Goal: Task Accomplishment & Management: Use online tool/utility

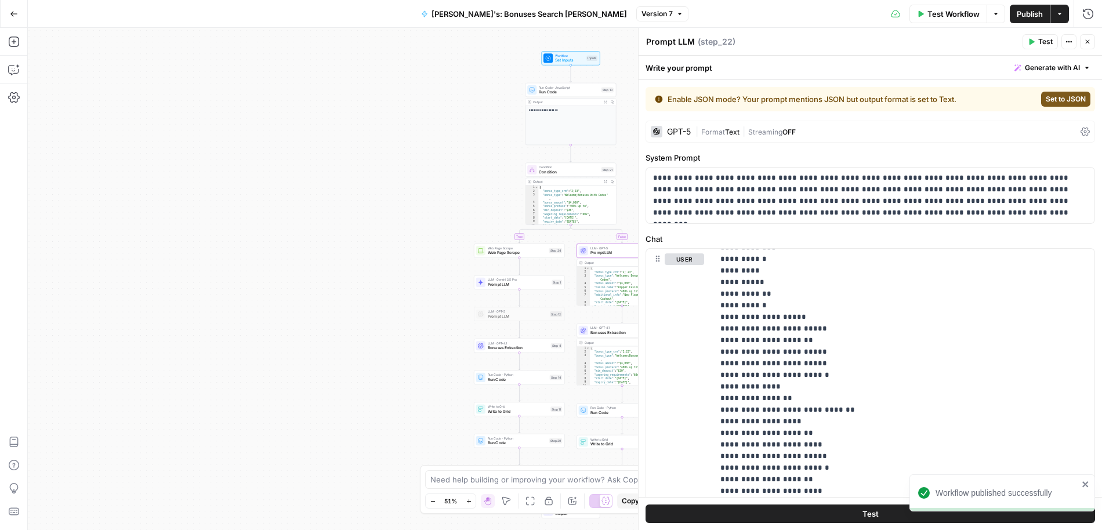
scroll to position [3131, 0]
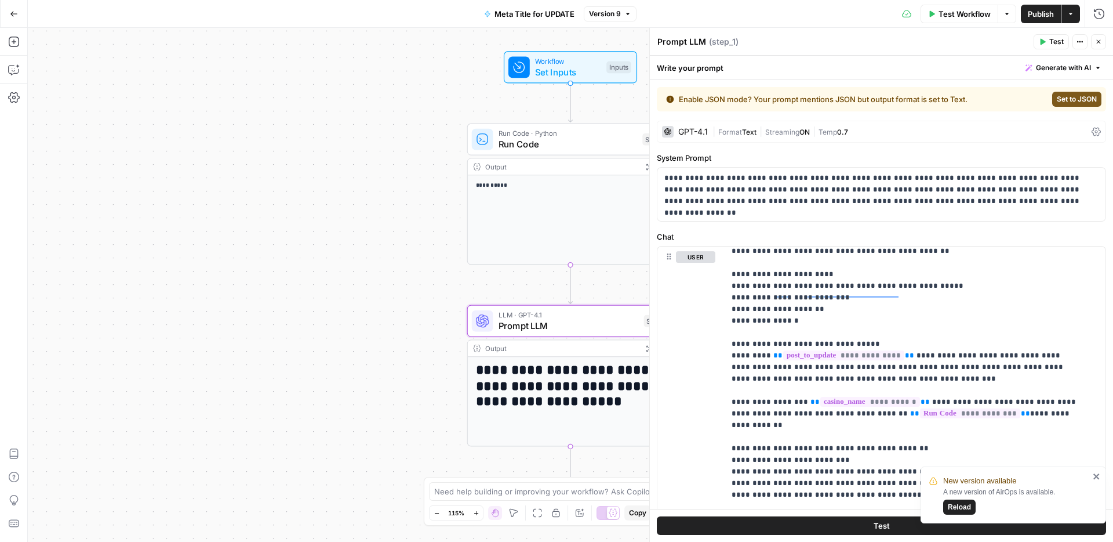
scroll to position [481, 0]
click at [10, 16] on icon "button" at bounding box center [14, 14] width 8 height 8
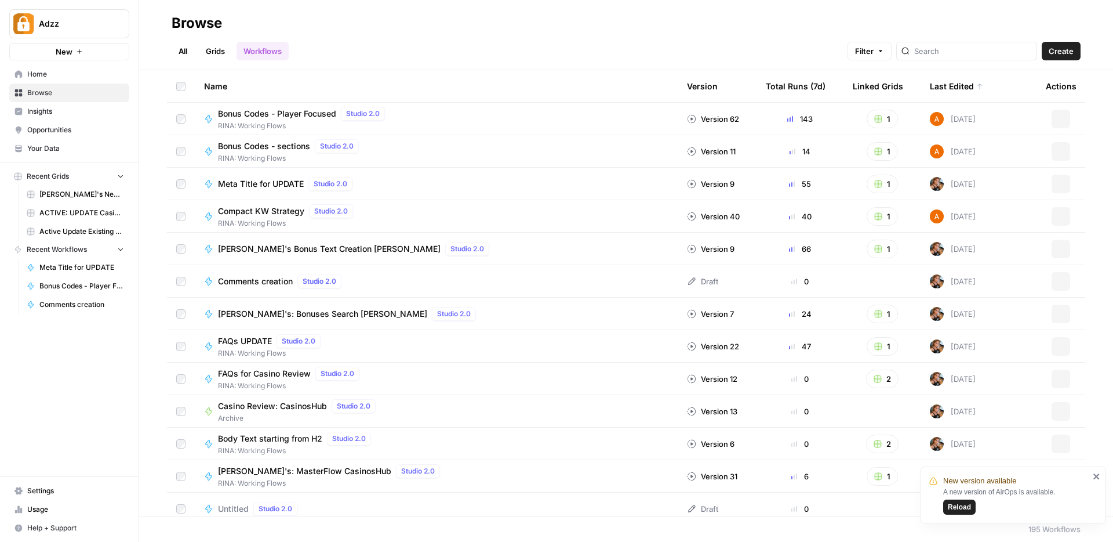
click at [44, 95] on span "Browse" at bounding box center [75, 93] width 97 height 10
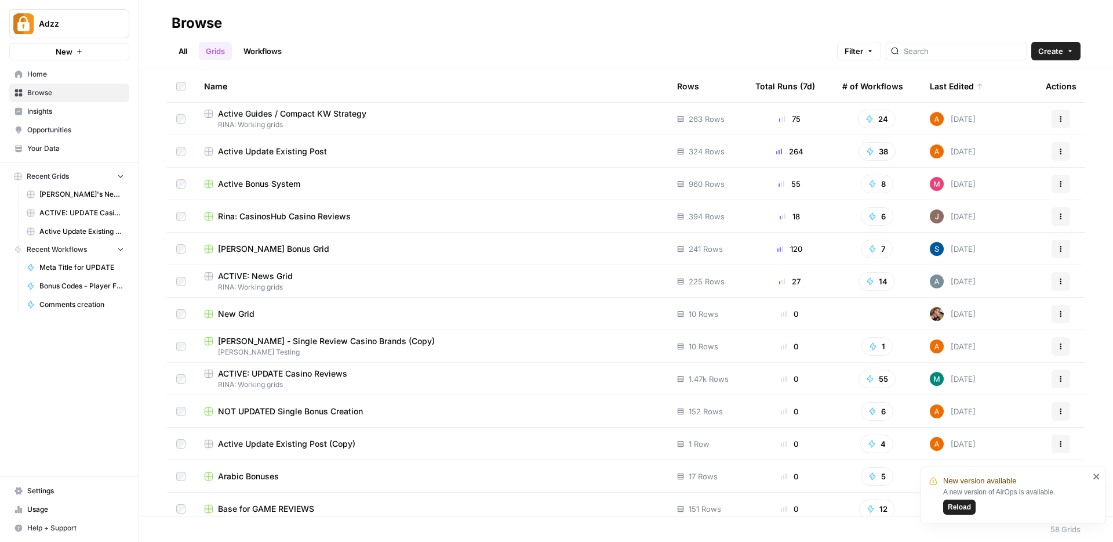
click at [340, 180] on div "Active Bonus System" at bounding box center [431, 184] width 455 height 12
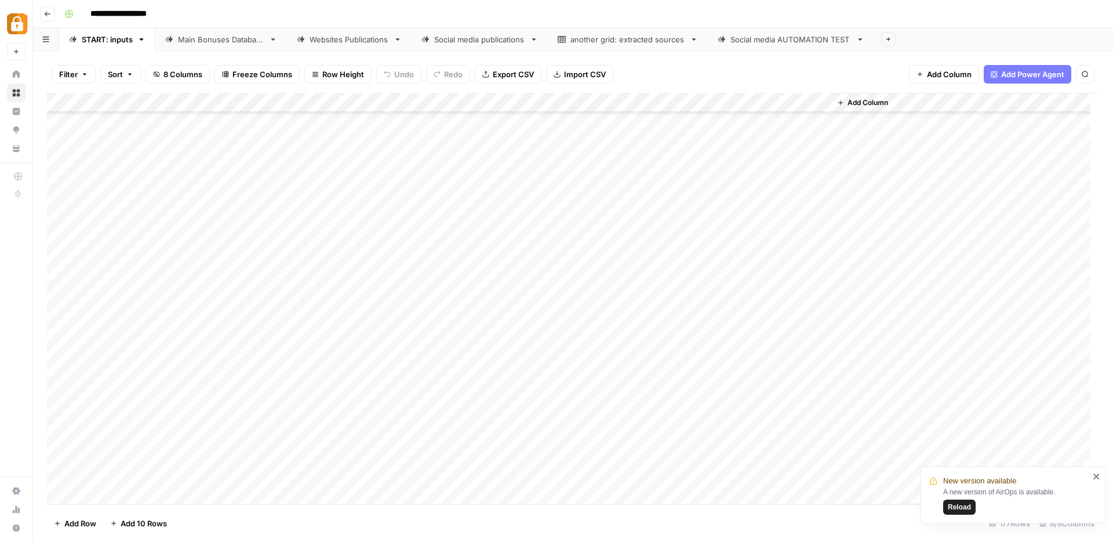
scroll to position [3116, 0]
click at [1098, 478] on icon "close" at bounding box center [1096, 476] width 6 height 6
click at [332, 41] on div "Websites Publications" at bounding box center [349, 40] width 79 height 12
click at [238, 42] on div "Main Bonuses Database" at bounding box center [221, 40] width 86 height 12
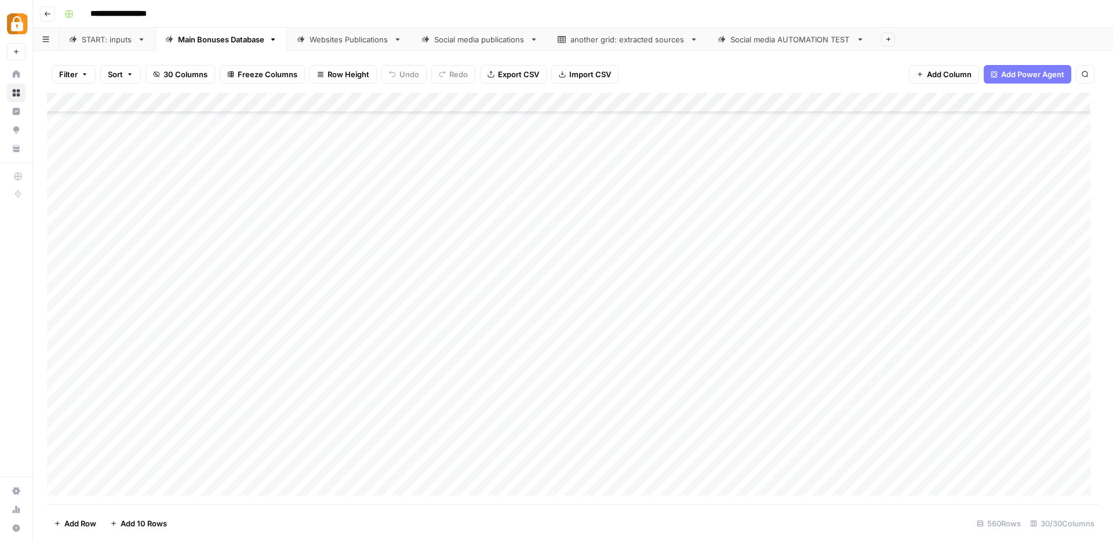
scroll to position [10190, 0]
click at [209, 202] on div "Add Column" at bounding box center [573, 298] width 1052 height 411
click at [99, 39] on div "START: inputs" at bounding box center [107, 40] width 51 height 12
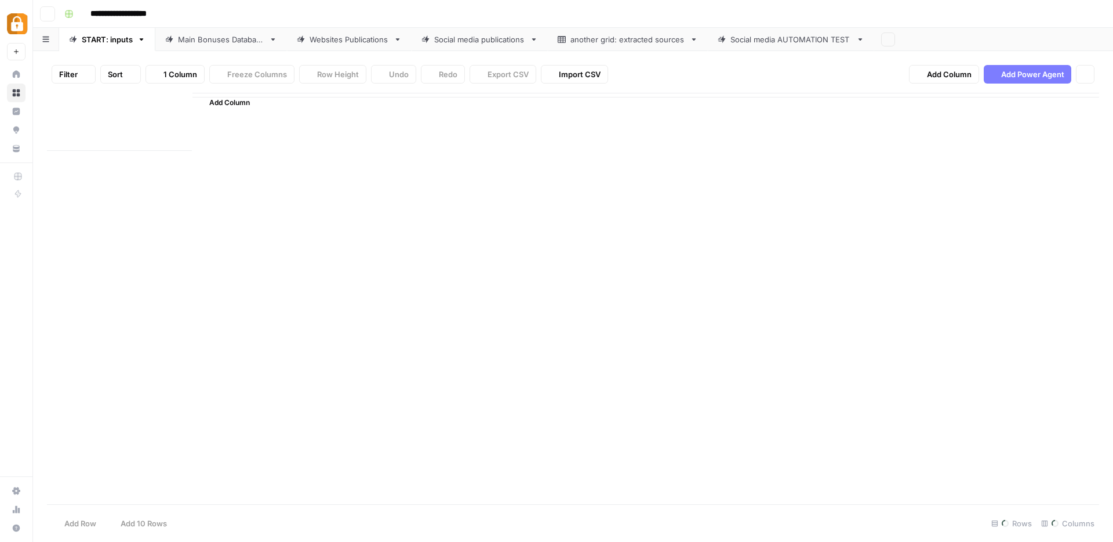
type input "**********"
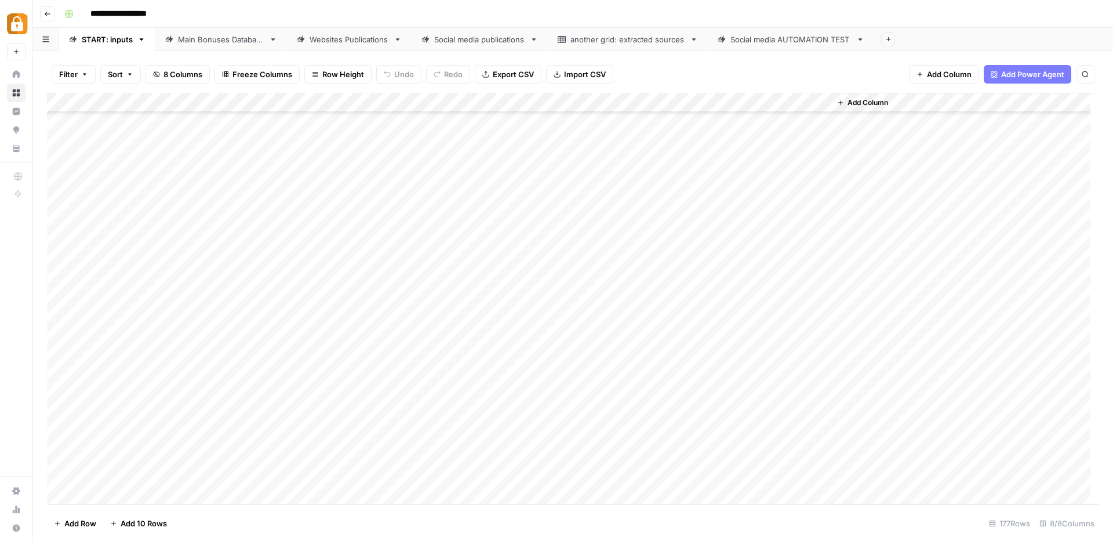
scroll to position [1702, 0]
click at [196, 43] on div "Main Bonuses Database" at bounding box center [221, 40] width 86 height 12
click at [207, 275] on div "Add Column" at bounding box center [573, 298] width 1052 height 411
click at [205, 282] on div "Add Column" at bounding box center [573, 298] width 1052 height 411
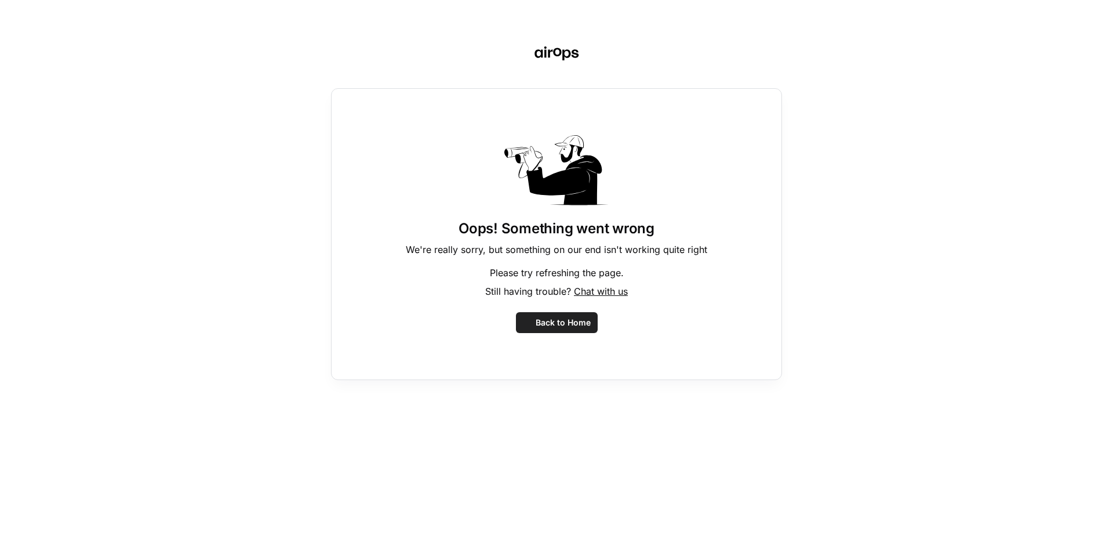
click at [205, 282] on div "Oops! Something went wrong We're really sorry, but something on our end isn't w…" at bounding box center [556, 271] width 1113 height 542
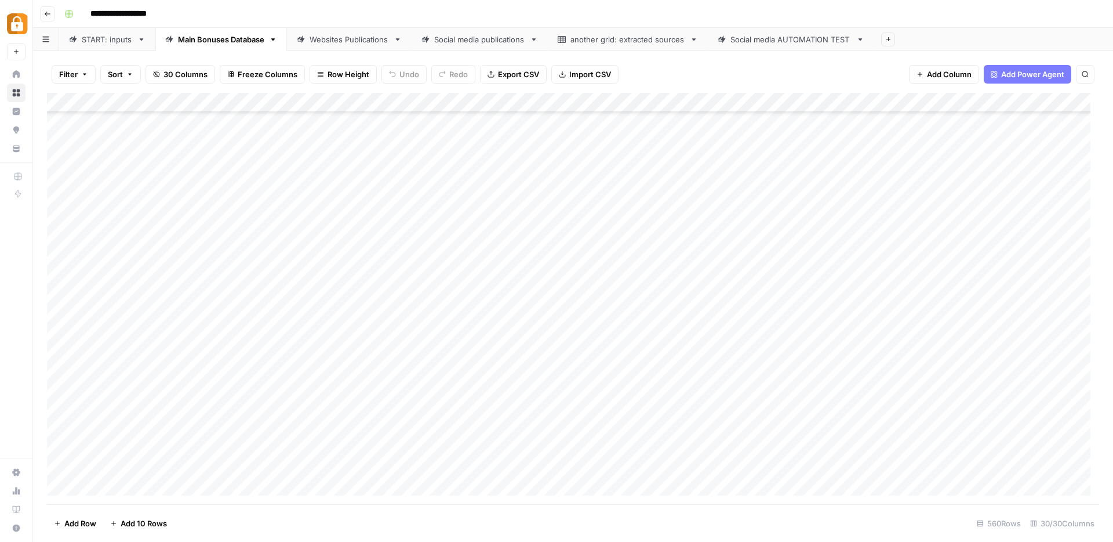
scroll to position [10285, 0]
click at [925, 185] on div "Add Column" at bounding box center [573, 298] width 1052 height 411
click at [325, 38] on div "Websites Publications" at bounding box center [349, 40] width 79 height 12
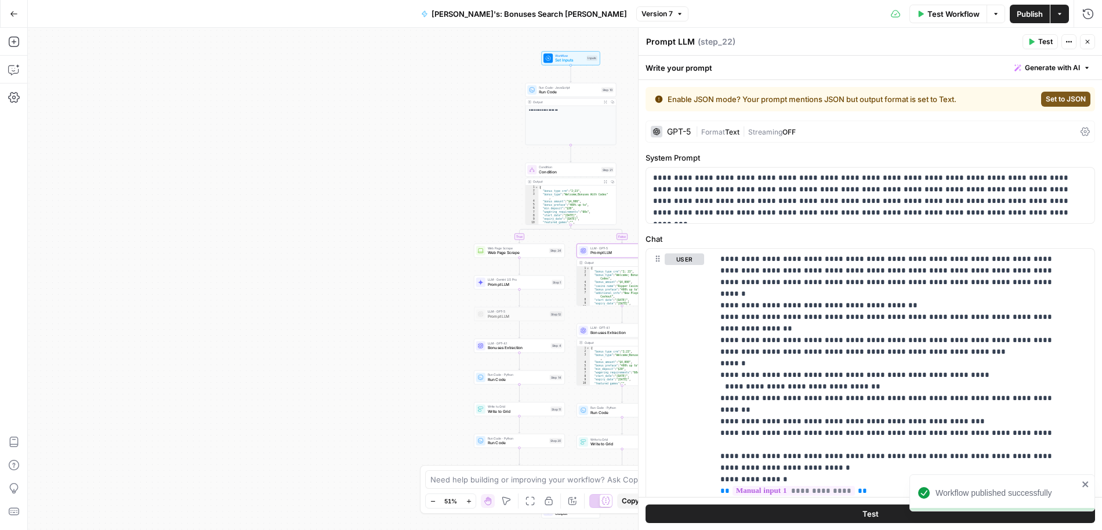
scroll to position [3131, 0]
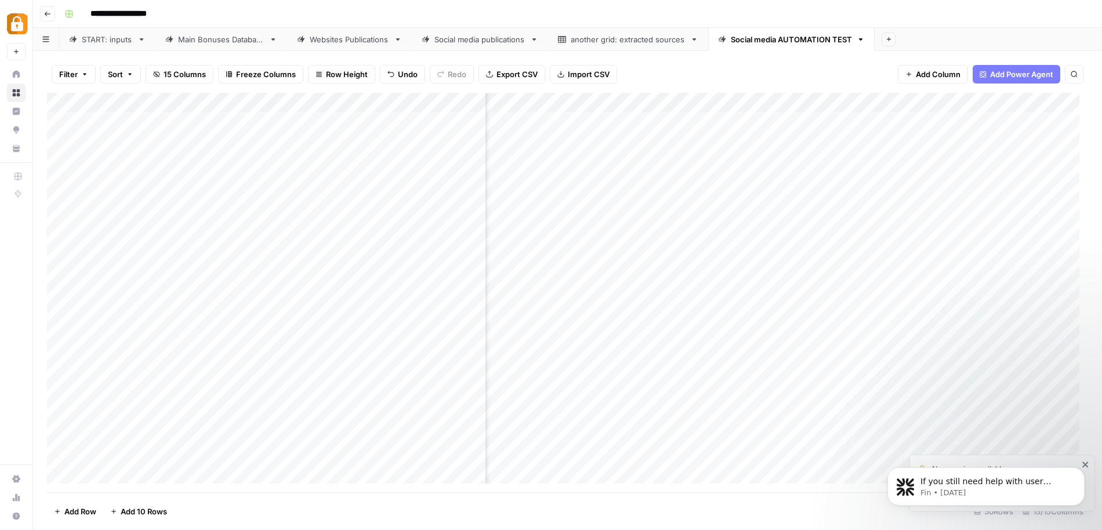
scroll to position [0, 876]
